Goal: Task Accomplishment & Management: Complete application form

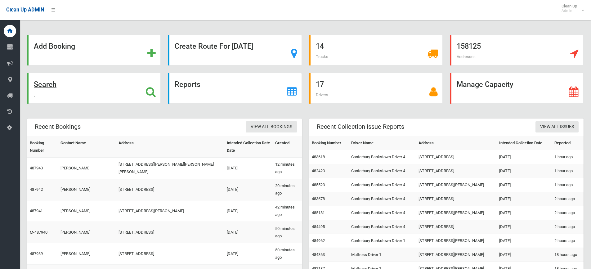
click at [67, 87] on div "Search" at bounding box center [93, 88] width 133 height 31
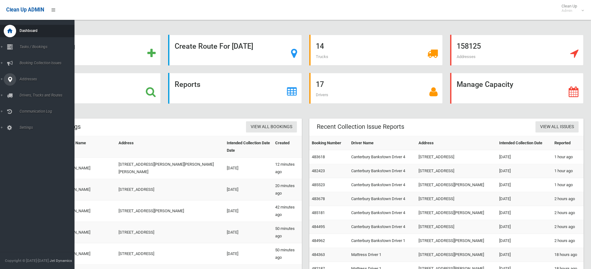
click at [25, 79] on span "Addresses" at bounding box center [48, 79] width 61 height 4
click at [30, 88] on span "All Addresses" at bounding box center [46, 90] width 56 height 4
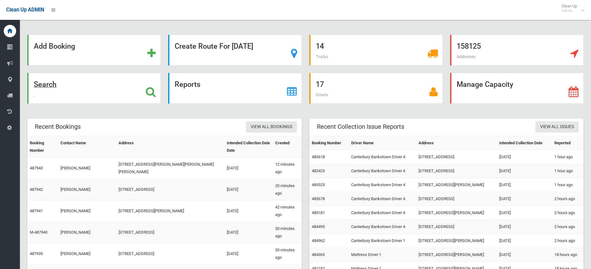
click at [47, 89] on strong "Search" at bounding box center [45, 84] width 23 height 9
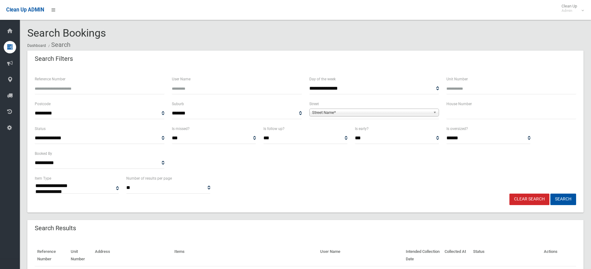
select select
click at [437, 114] on b at bounding box center [436, 112] width 6 height 7
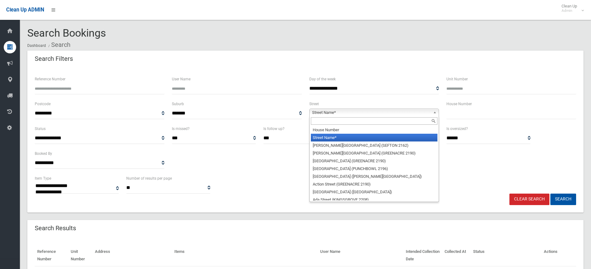
click at [456, 114] on input "text" at bounding box center [511, 113] width 130 height 11
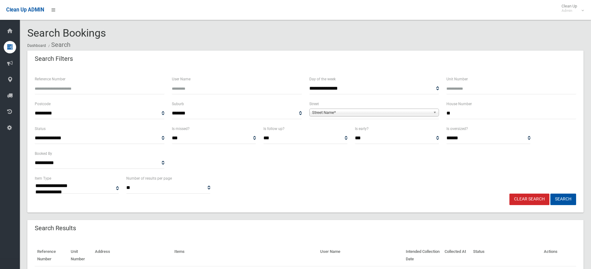
type input "**"
drag, startPoint x: 435, startPoint y: 113, endPoint x: 430, endPoint y: 113, distance: 5.0
click at [434, 113] on b at bounding box center [436, 112] width 6 height 7
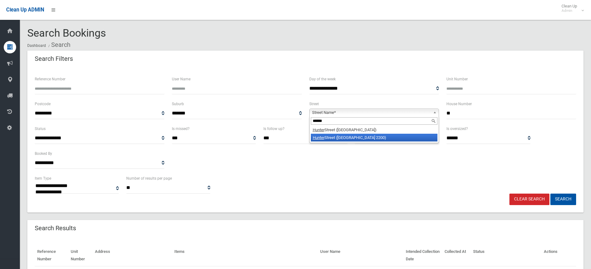
type input "******"
click at [384, 138] on li "Hunter Street (CONDELL PARK 2200)" at bounding box center [374, 138] width 127 height 8
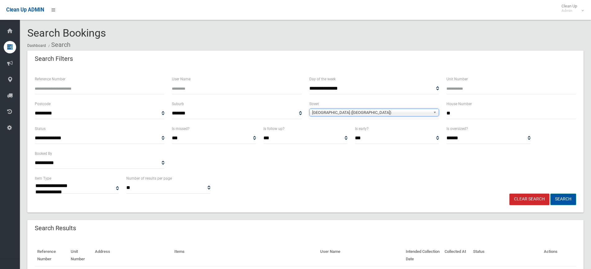
click at [569, 198] on button "Search" at bounding box center [563, 199] width 26 height 11
select select
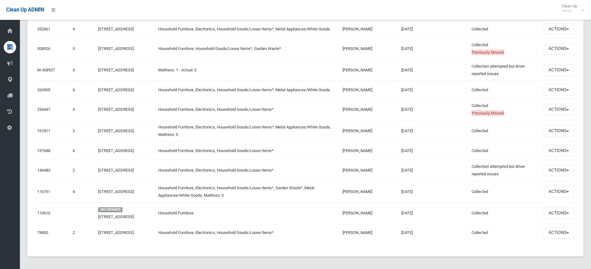
scroll to position [403, 0]
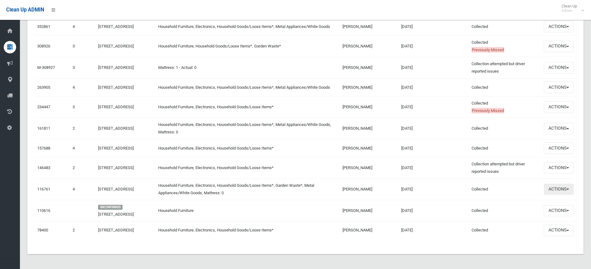
click at [568, 190] on span "button" at bounding box center [568, 189] width 2 height 1
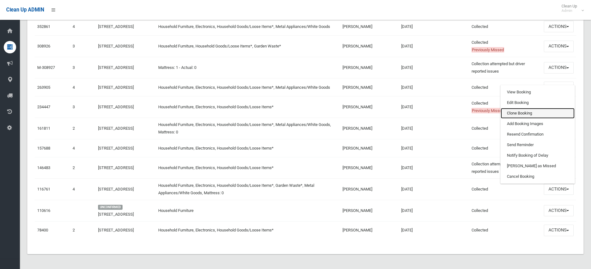
click at [523, 117] on link "Clone Booking" at bounding box center [538, 113] width 74 height 11
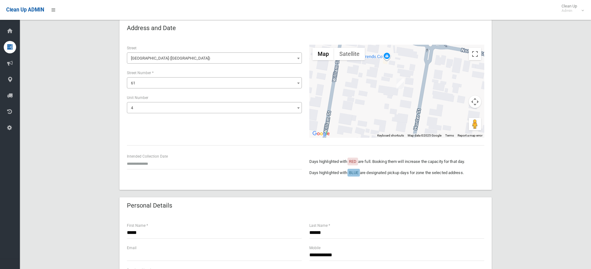
scroll to position [31, 0]
click at [152, 162] on input "text" at bounding box center [214, 163] width 175 height 11
click at [178, 75] on th "»" at bounding box center [179, 75] width 8 height 11
click at [137, 128] on td "20" at bounding box center [139, 128] width 9 height 11
type input "**********"
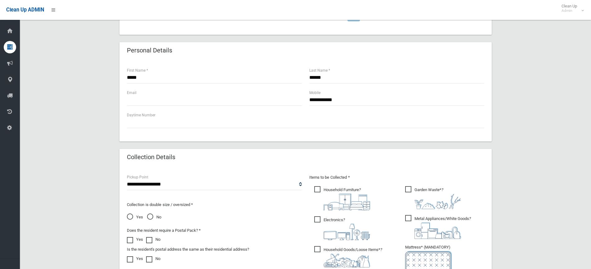
scroll to position [186, 0]
click at [162, 101] on input "text" at bounding box center [214, 99] width 175 height 11
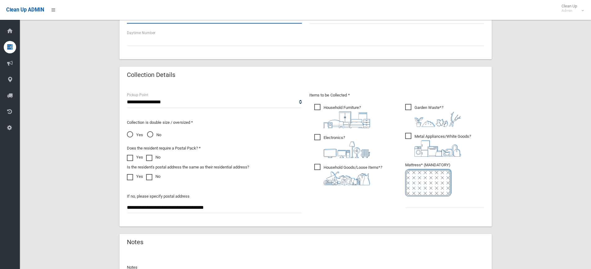
scroll to position [279, 0]
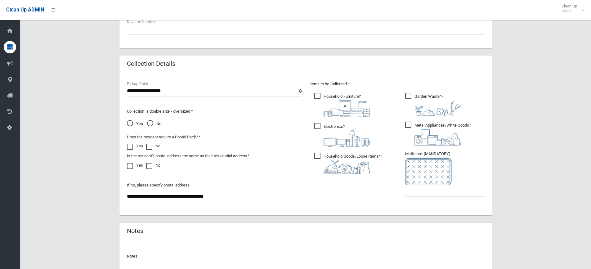
type input "**********"
click at [130, 124] on span "Yes" at bounding box center [135, 123] width 16 height 7
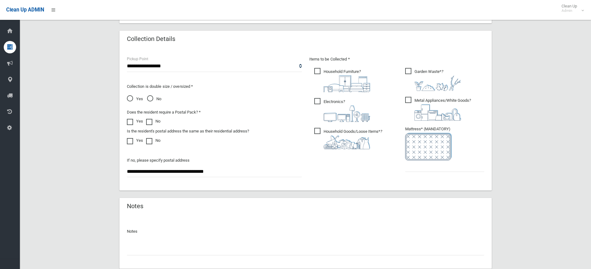
scroll to position [341, 0]
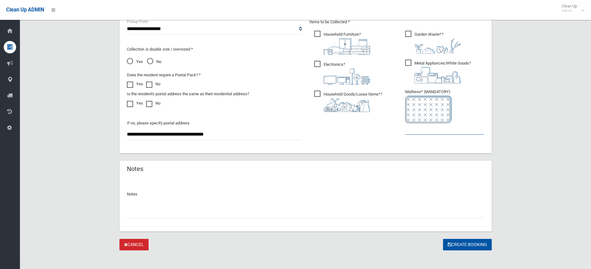
click at [417, 131] on input "text" at bounding box center [444, 128] width 79 height 11
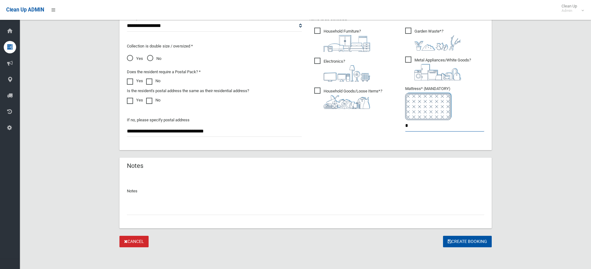
scroll to position [345, 0]
type input "*"
click at [469, 242] on button "Create Booking" at bounding box center [467, 240] width 49 height 11
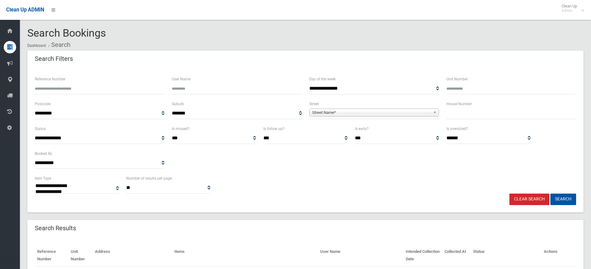
select select
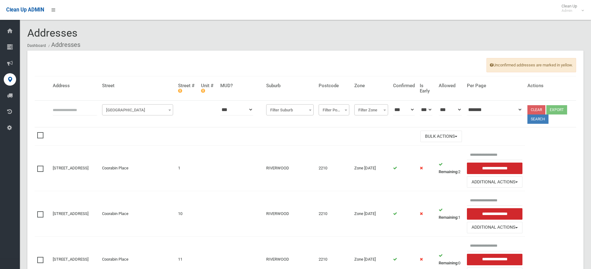
click at [161, 111] on span "Filter Street" at bounding box center [138, 110] width 68 height 9
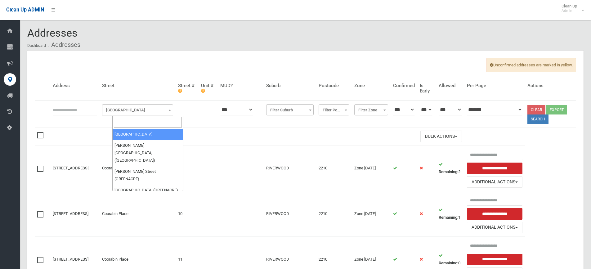
click at [135, 118] on input "search" at bounding box center [148, 122] width 68 height 11
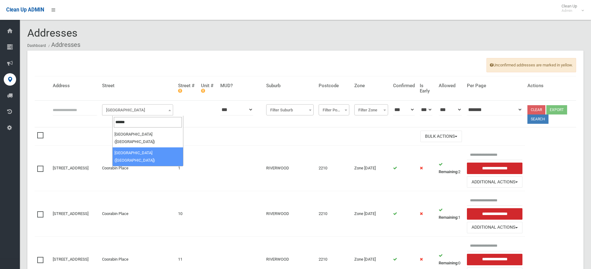
type input "******"
select select "****"
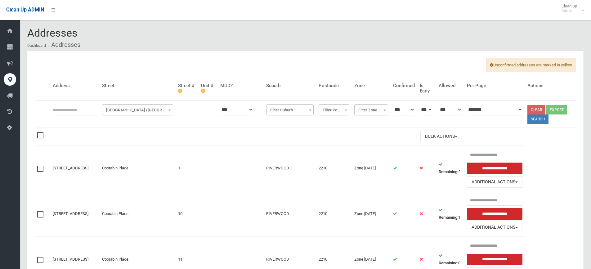
click at [81, 109] on input "text" at bounding box center [75, 109] width 44 height 11
type input "****"
click button at bounding box center [0, 0] width 0 height 0
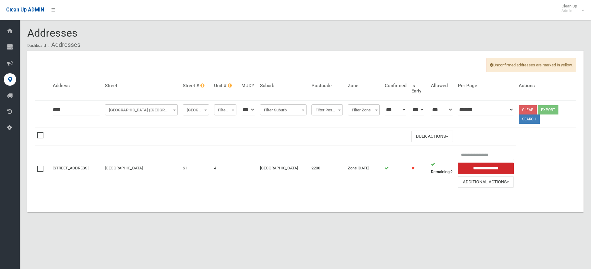
click at [176, 113] on span "[GEOGRAPHIC_DATA] ([GEOGRAPHIC_DATA])" at bounding box center [141, 110] width 70 height 9
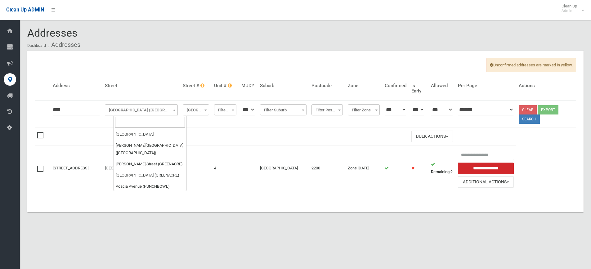
scroll to position [11796, 0]
click at [149, 121] on input "search" at bounding box center [150, 122] width 70 height 11
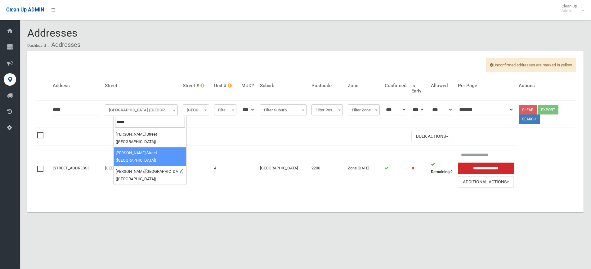
type input "*****"
select select "****"
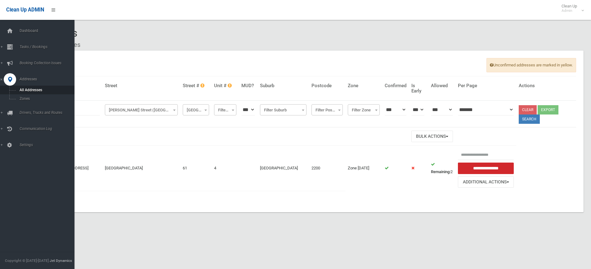
click at [0, 102] on html "Clean Up ADMIN Clean Up Admin Logout Addresses Dashboard Addresses" at bounding box center [295, 134] width 591 height 269
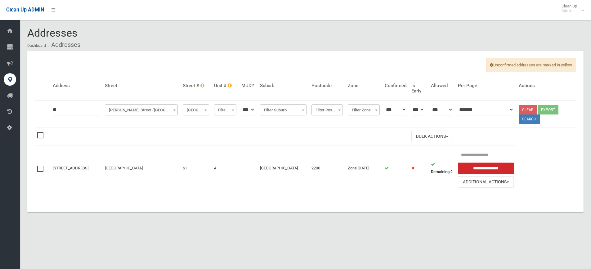
type input "**"
click button at bounding box center [0, 0] width 0 height 0
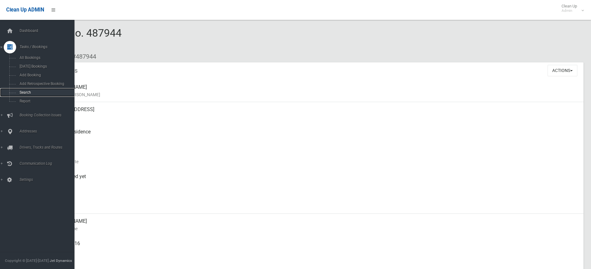
click at [28, 89] on link "Search" at bounding box center [39, 92] width 79 height 9
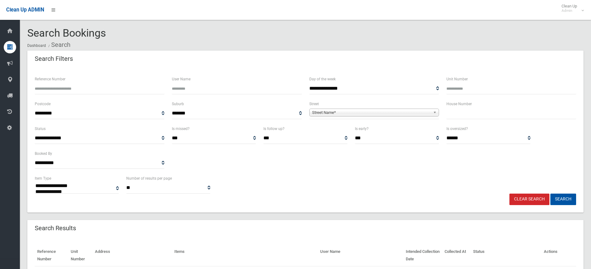
select select
click at [454, 112] on input "text" at bounding box center [511, 113] width 130 height 11
type input "**"
click at [422, 111] on span "Street Name*" at bounding box center [371, 112] width 119 height 7
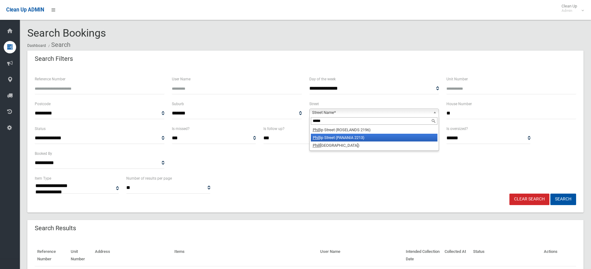
type input "*****"
click at [383, 135] on li "Phill ip Street (PANANIA 2213)" at bounding box center [374, 138] width 127 height 8
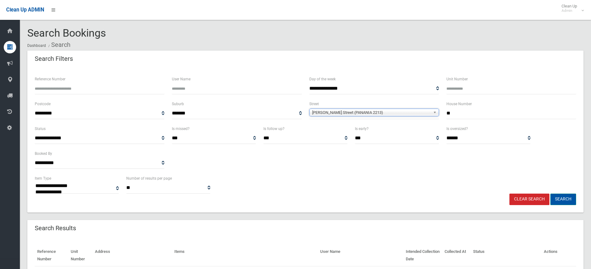
click at [570, 199] on button "Search" at bounding box center [563, 199] width 26 height 11
select select
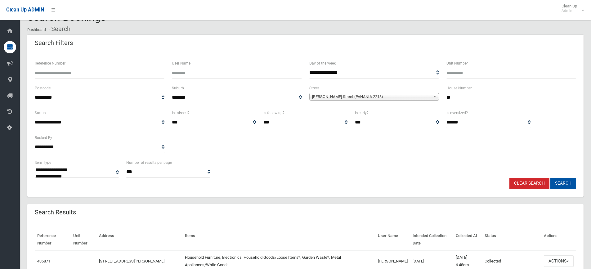
scroll to position [124, 0]
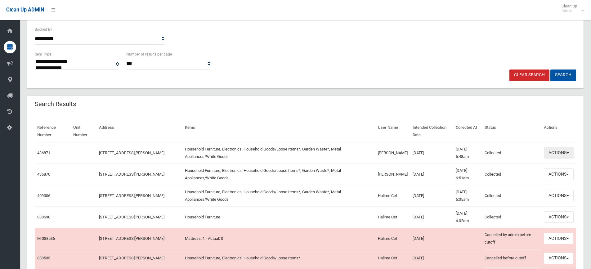
click at [556, 152] on button "Actions" at bounding box center [559, 152] width 30 height 11
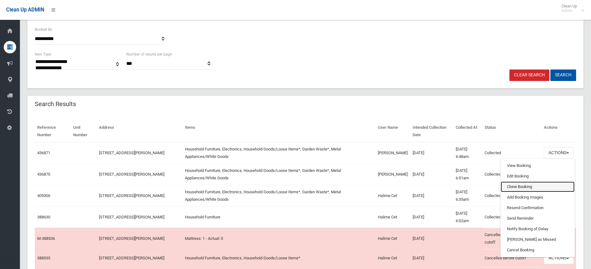
click at [520, 188] on link "Clone Booking" at bounding box center [538, 187] width 74 height 11
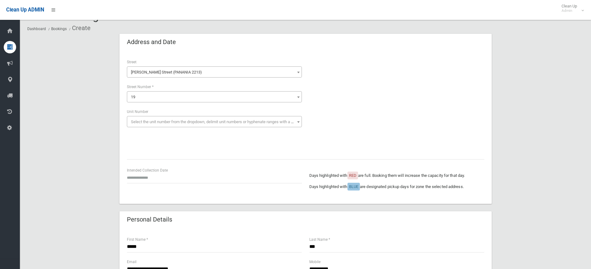
scroll to position [31, 0]
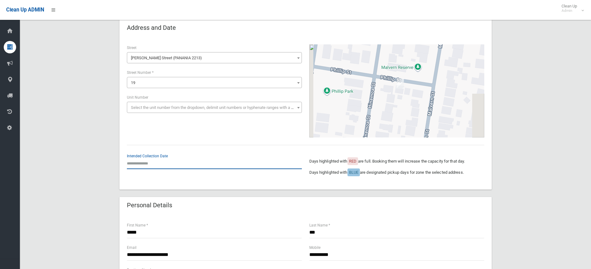
click at [151, 161] on input "text" at bounding box center [214, 163] width 175 height 11
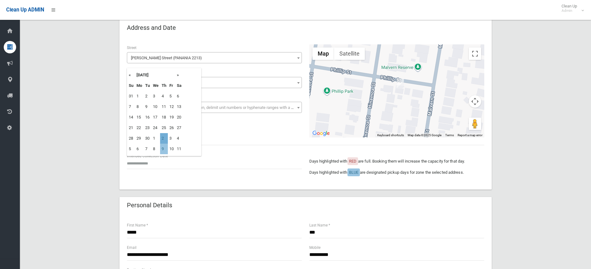
click at [166, 138] on td "2" at bounding box center [164, 138] width 8 height 11
type input "**********"
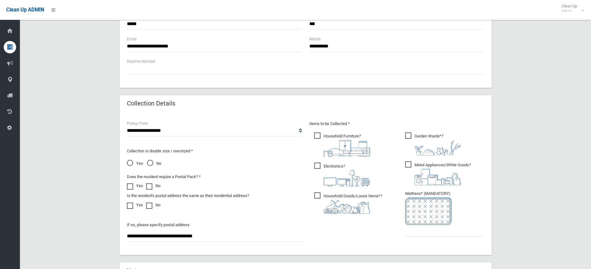
scroll to position [248, 0]
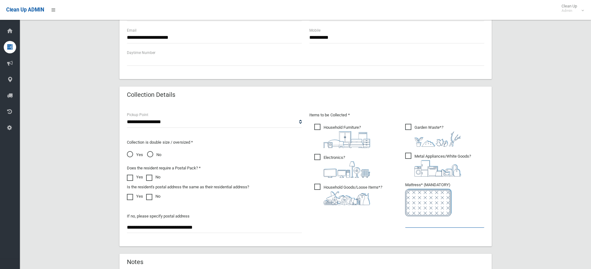
click at [411, 223] on input "text" at bounding box center [444, 221] width 79 height 11
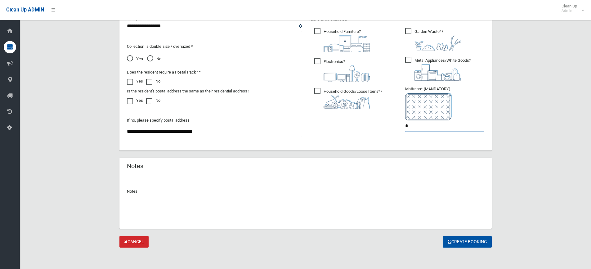
scroll to position [345, 0]
type input "*"
click at [464, 242] on button "Create Booking" at bounding box center [467, 240] width 49 height 11
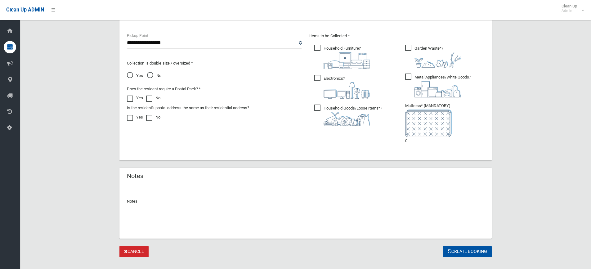
scroll to position [370, 0]
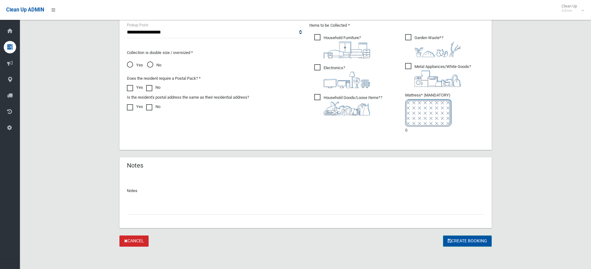
click at [465, 242] on button "Create Booking" at bounding box center [467, 241] width 49 height 11
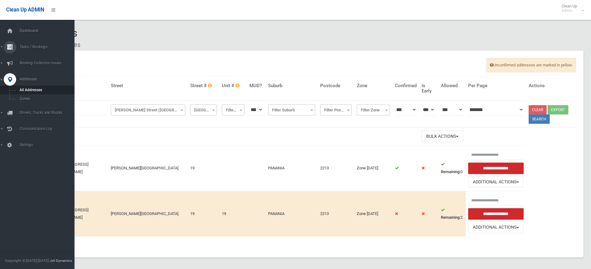
click at [30, 47] on span "Tasks / Bookings" at bounding box center [48, 47] width 61 height 4
click at [33, 93] on span "Search" at bounding box center [46, 92] width 56 height 4
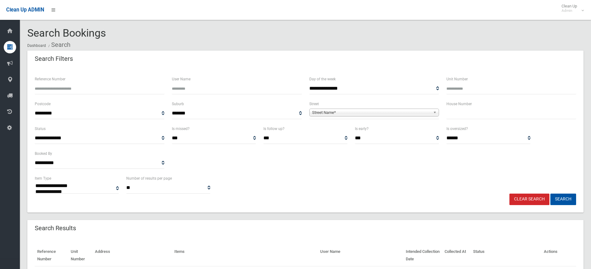
select select
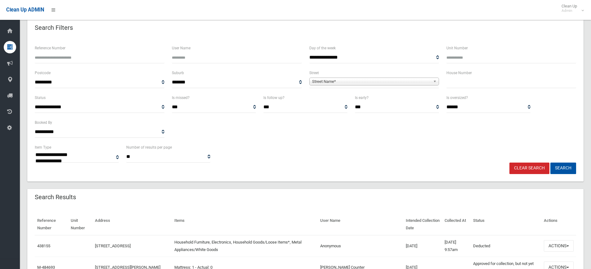
click at [455, 81] on input "text" at bounding box center [511, 82] width 130 height 11
type input "**"
click at [429, 82] on span "Street Name*" at bounding box center [371, 81] width 119 height 7
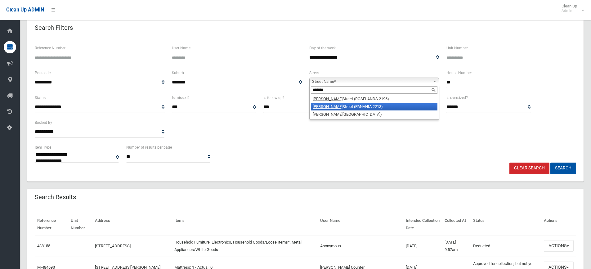
type input "*******"
click at [362, 105] on li "[PERSON_NAME] Street (PANANIA 2213)" at bounding box center [374, 107] width 127 height 8
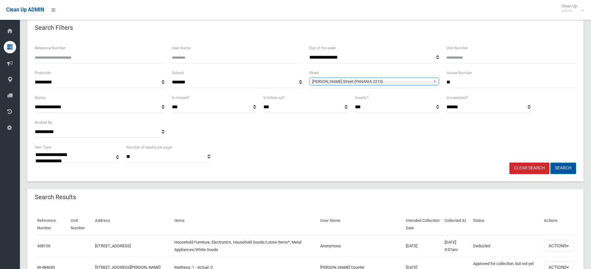
click at [565, 164] on button "Search" at bounding box center [563, 168] width 26 height 11
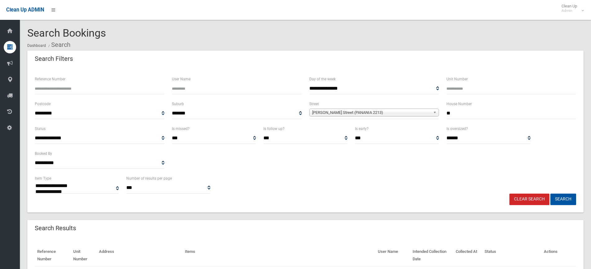
select select
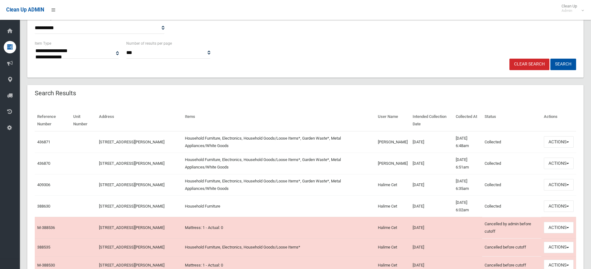
scroll to position [186, 0]
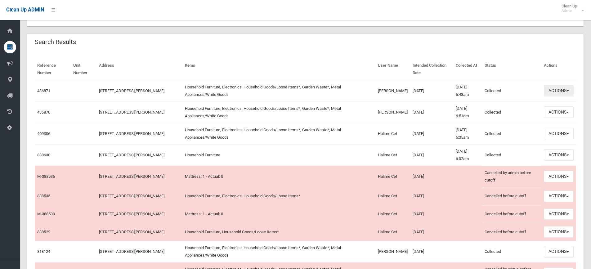
click at [557, 95] on button "Actions" at bounding box center [559, 90] width 30 height 11
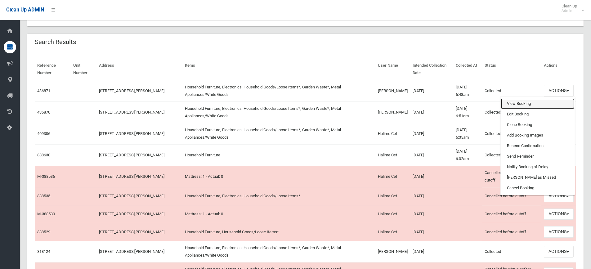
click at [518, 101] on link "View Booking" at bounding box center [538, 103] width 74 height 11
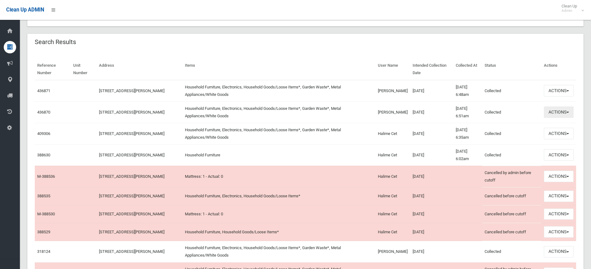
click at [552, 114] on button "Actions" at bounding box center [559, 111] width 30 height 11
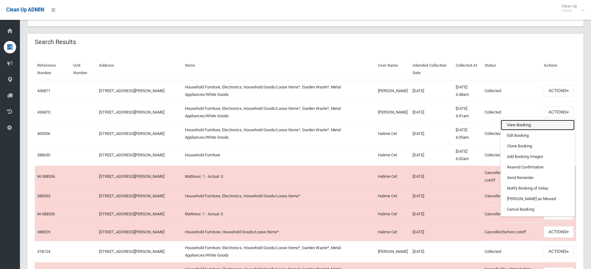
click at [525, 123] on link "View Booking" at bounding box center [538, 125] width 74 height 11
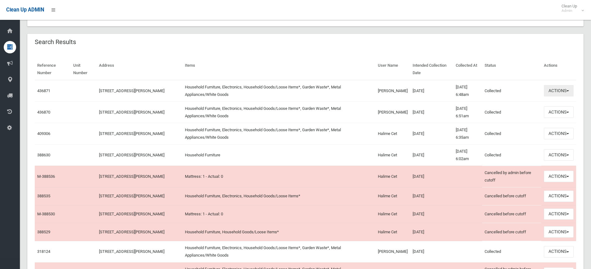
click at [560, 91] on button "Actions" at bounding box center [559, 90] width 30 height 11
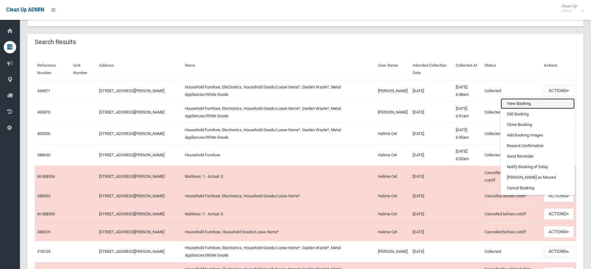
click at [535, 102] on link "View Booking" at bounding box center [538, 103] width 74 height 11
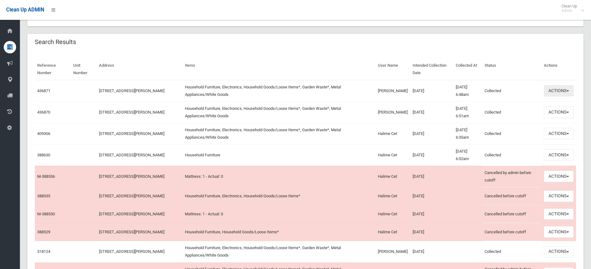
click at [560, 93] on button "Actions" at bounding box center [559, 90] width 30 height 11
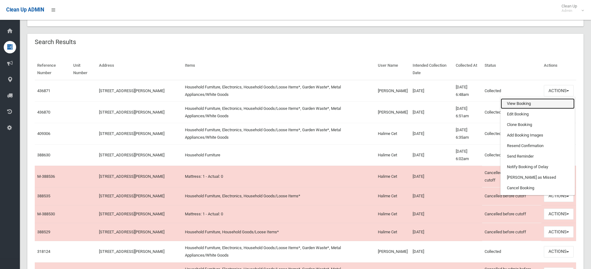
click at [538, 102] on link "View Booking" at bounding box center [538, 103] width 74 height 11
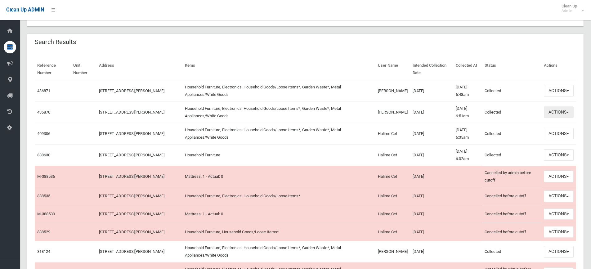
click at [565, 114] on button "Actions" at bounding box center [559, 111] width 30 height 11
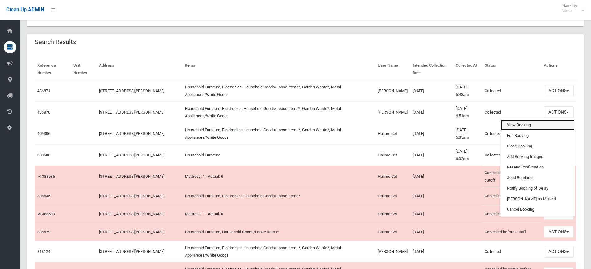
click at [535, 123] on link "View Booking" at bounding box center [538, 125] width 74 height 11
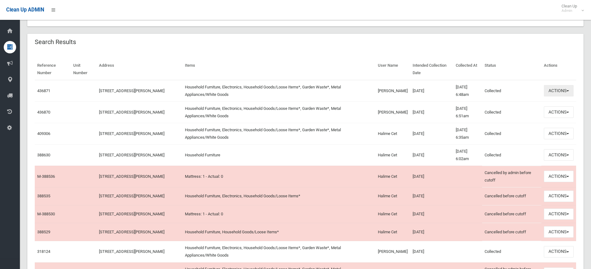
click at [567, 91] on span "button" at bounding box center [568, 90] width 2 height 1
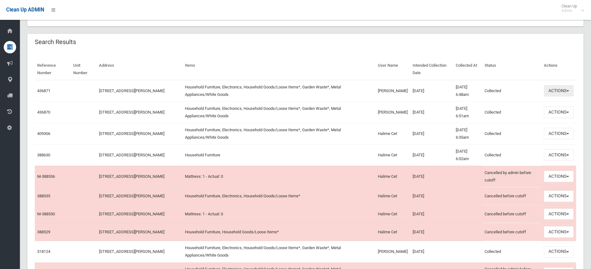
click at [563, 90] on button "Actions" at bounding box center [559, 90] width 30 height 11
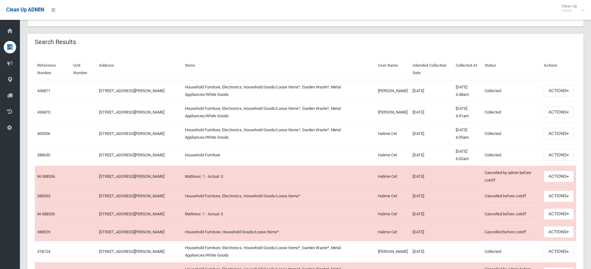
click at [171, 41] on div "Search Results" at bounding box center [305, 42] width 556 height 17
click at [563, 114] on button "Actions" at bounding box center [559, 111] width 30 height 11
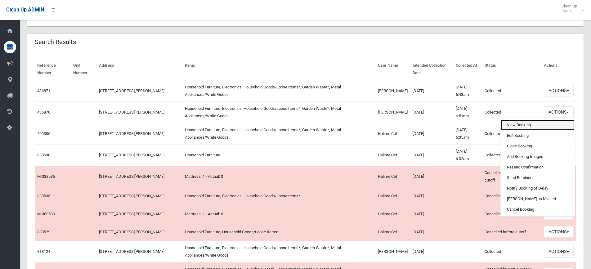
click at [532, 125] on link "View Booking" at bounding box center [538, 125] width 74 height 11
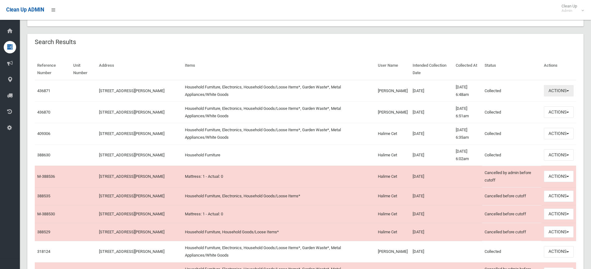
click at [567, 92] on span "button" at bounding box center [568, 90] width 2 height 1
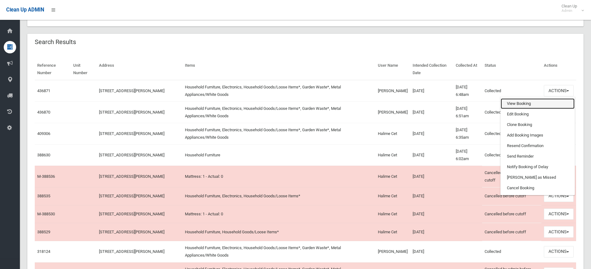
click at [551, 104] on link "View Booking" at bounding box center [538, 103] width 74 height 11
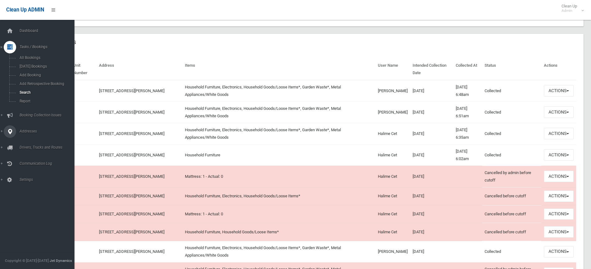
click at [2, 131] on link "Addresses" at bounding box center [39, 131] width 79 height 12
click at [25, 90] on span "All Addresses" at bounding box center [46, 90] width 56 height 4
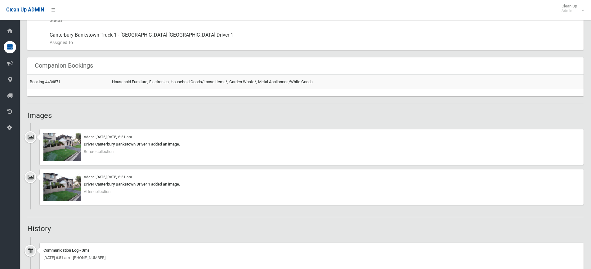
scroll to position [217, 0]
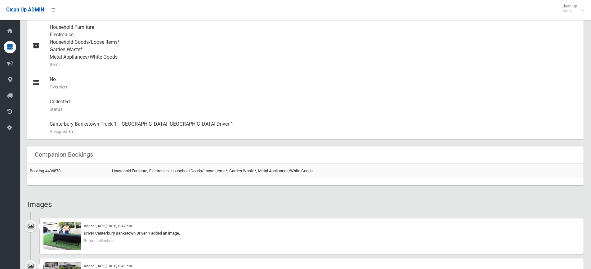
scroll to position [236, 0]
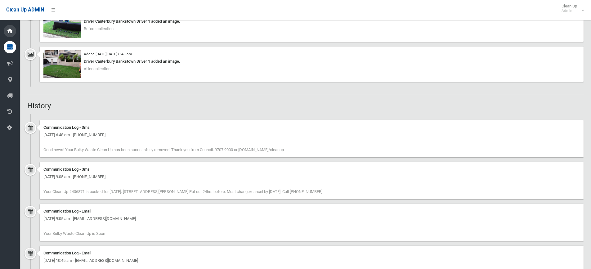
scroll to position [454, 0]
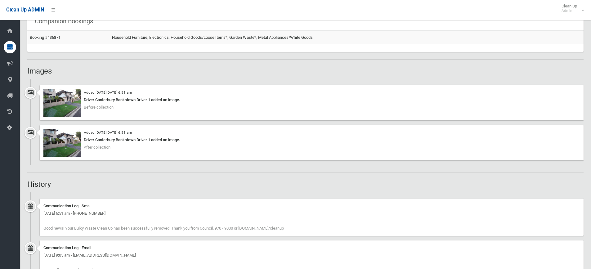
scroll to position [392, 0]
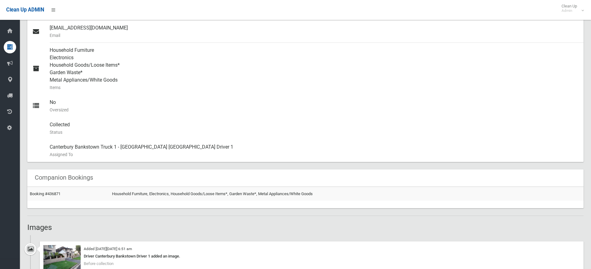
scroll to position [434, 0]
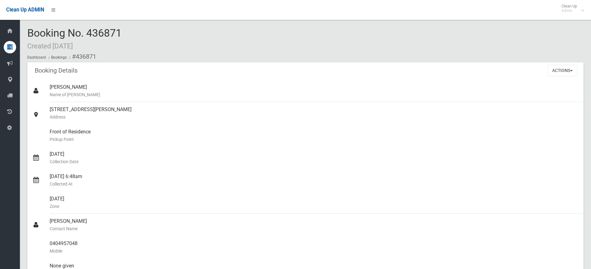
drag, startPoint x: 49, startPoint y: 85, endPoint x: 69, endPoint y: 69, distance: 26.5
click at [55, 65] on div "Booking Details Actions View Booking Edit Booking Clone Booking Add Booking Ima…" at bounding box center [305, 242] width 556 height 360
click at [148, 73] on div "Booking Details Actions View Booking Edit Booking Clone Booking Add Booking Ima…" at bounding box center [305, 70] width 556 height 17
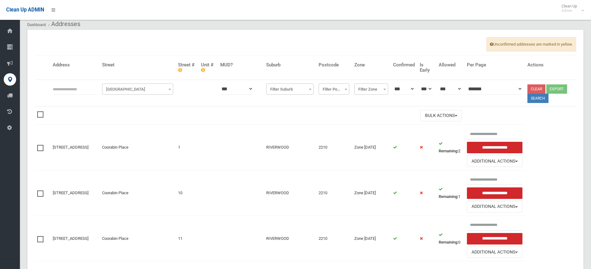
scroll to position [31, 0]
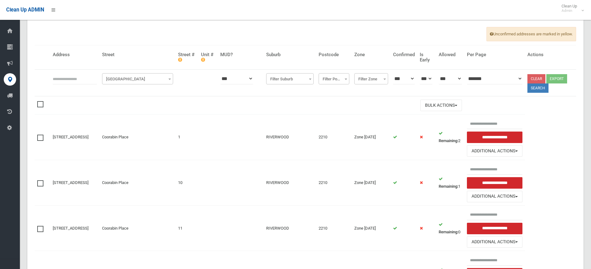
click at [77, 78] on input "text" at bounding box center [75, 78] width 44 height 11
type input "**********"
click button at bounding box center [0, 0] width 0 height 0
click at [540, 88] on button "Search" at bounding box center [537, 87] width 21 height 9
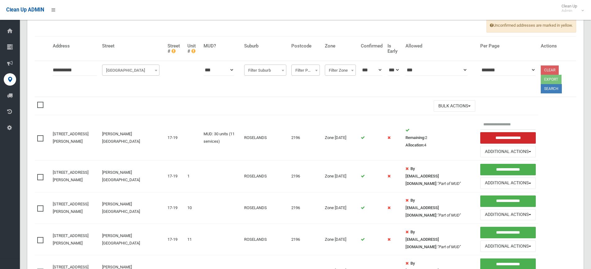
scroll to position [34, 0]
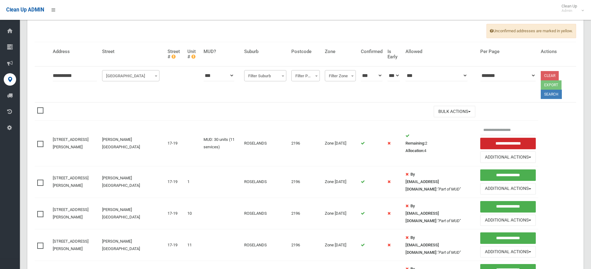
drag, startPoint x: 82, startPoint y: 74, endPoint x: 58, endPoint y: 74, distance: 24.5
click at [58, 74] on input "**********" at bounding box center [75, 75] width 44 height 11
type input "**"
click at [111, 76] on span "[GEOGRAPHIC_DATA]" at bounding box center [131, 76] width 55 height 9
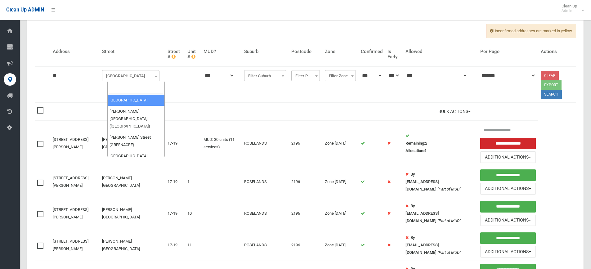
click at [140, 90] on input "search" at bounding box center [136, 88] width 55 height 11
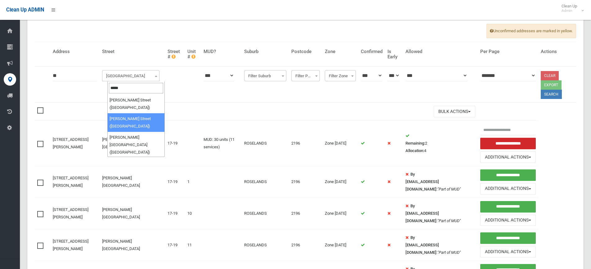
type input "*****"
select select "****"
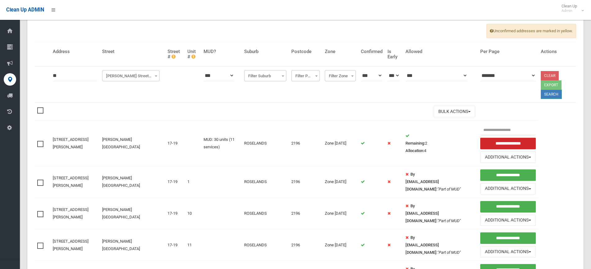
click at [548, 95] on button "Search" at bounding box center [551, 94] width 21 height 9
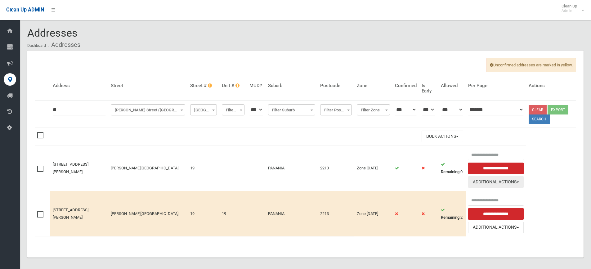
click at [482, 182] on button "Additional Actions" at bounding box center [496, 181] width 56 height 11
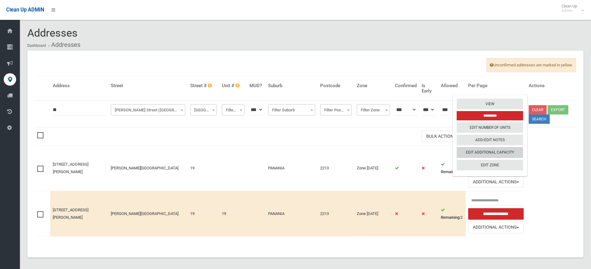
click at [487, 153] on link "Edit Additional Capacity" at bounding box center [490, 152] width 66 height 11
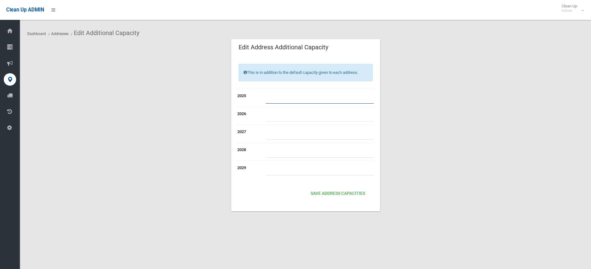
click at [266, 96] on input "number" at bounding box center [320, 97] width 108 height 11
type input "*"
click at [315, 192] on button "Save Address capacities" at bounding box center [338, 193] width 60 height 11
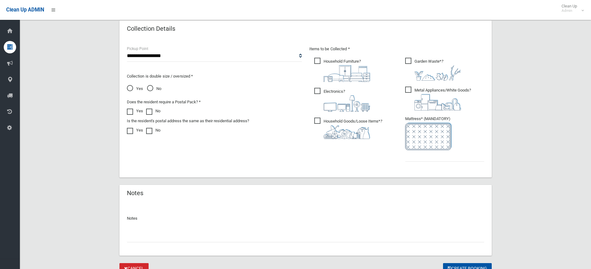
scroll to position [367, 0]
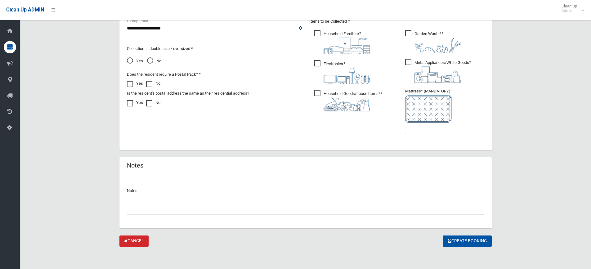
click at [413, 131] on input "text" at bounding box center [444, 128] width 79 height 11
type input "*"
click at [469, 238] on button "Create Booking" at bounding box center [467, 241] width 49 height 11
